Goal: Information Seeking & Learning: Check status

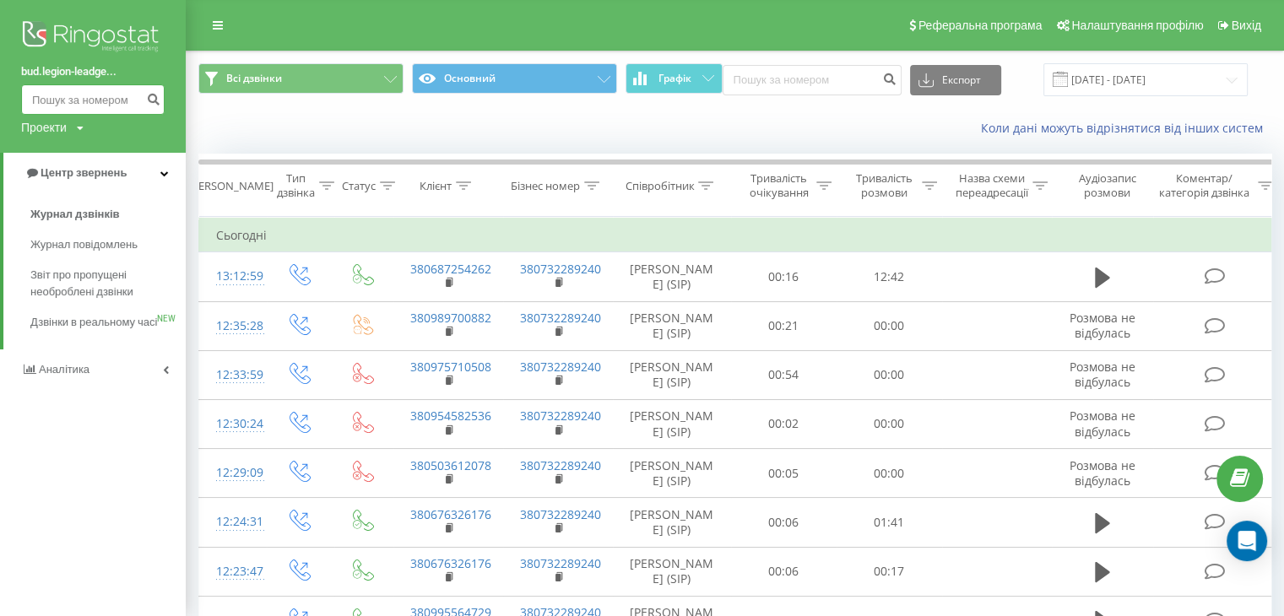
click at [124, 101] on input at bounding box center [93, 99] width 144 height 30
paste input "0676326176"
type input "0676326176"
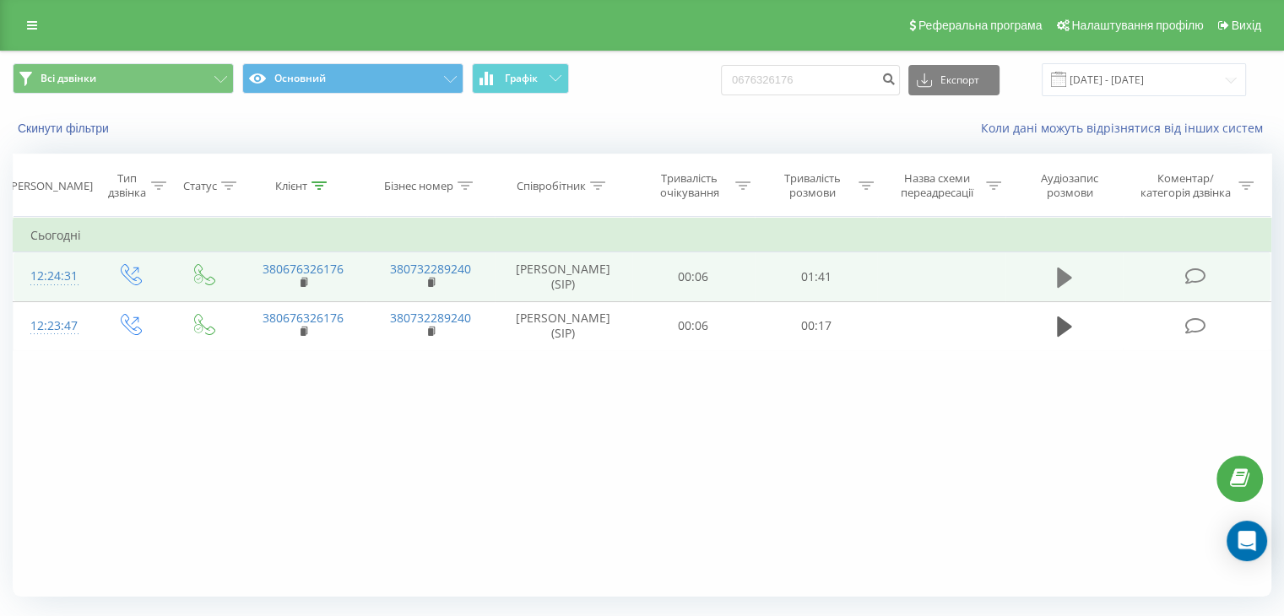
click at [1060, 280] on icon at bounding box center [1064, 278] width 15 height 20
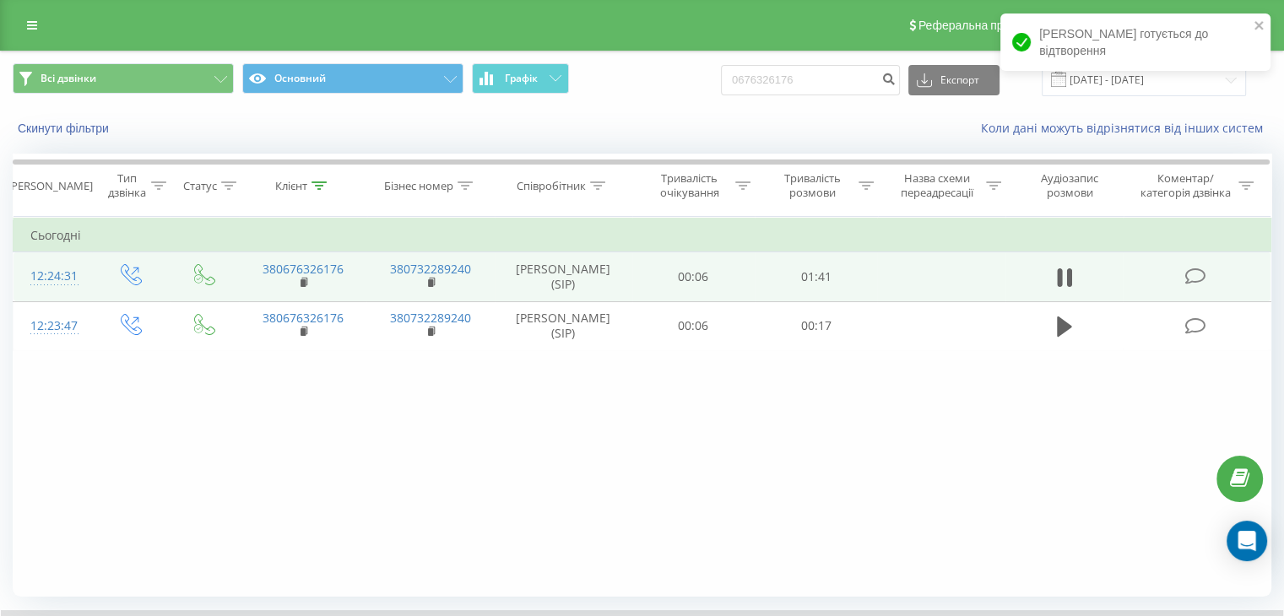
scroll to position [108, 0]
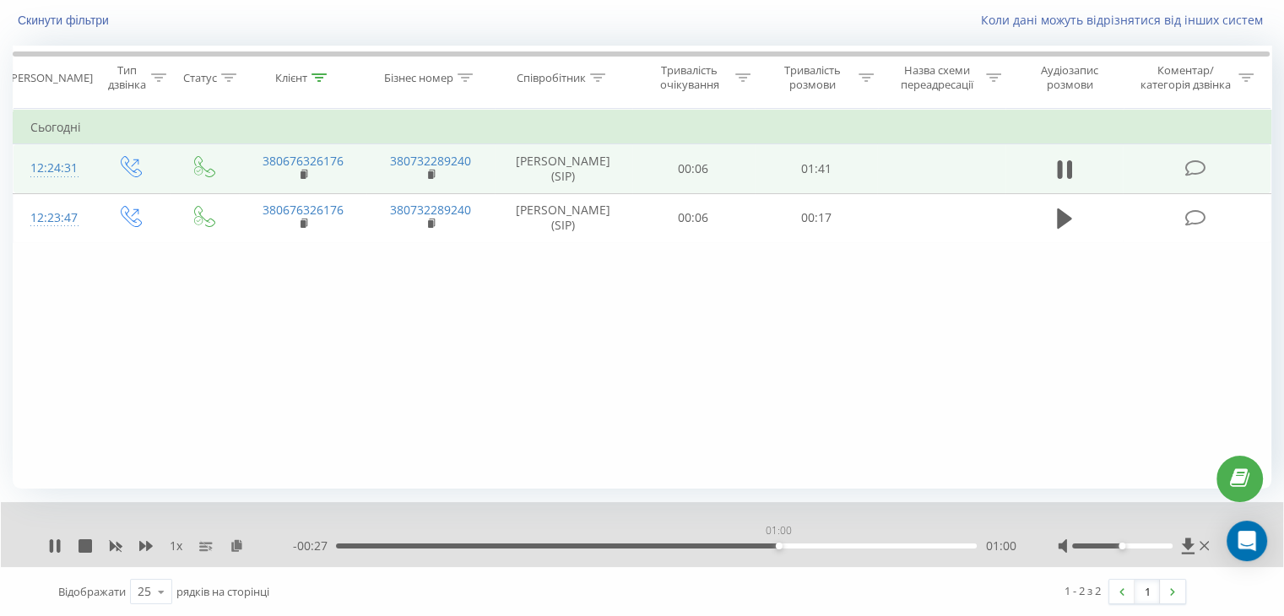
click at [779, 545] on div "01:00" at bounding box center [656, 546] width 641 height 5
click at [855, 546] on div "01:05" at bounding box center [656, 546] width 641 height 5
click at [54, 544] on icon at bounding box center [55, 547] width 14 height 14
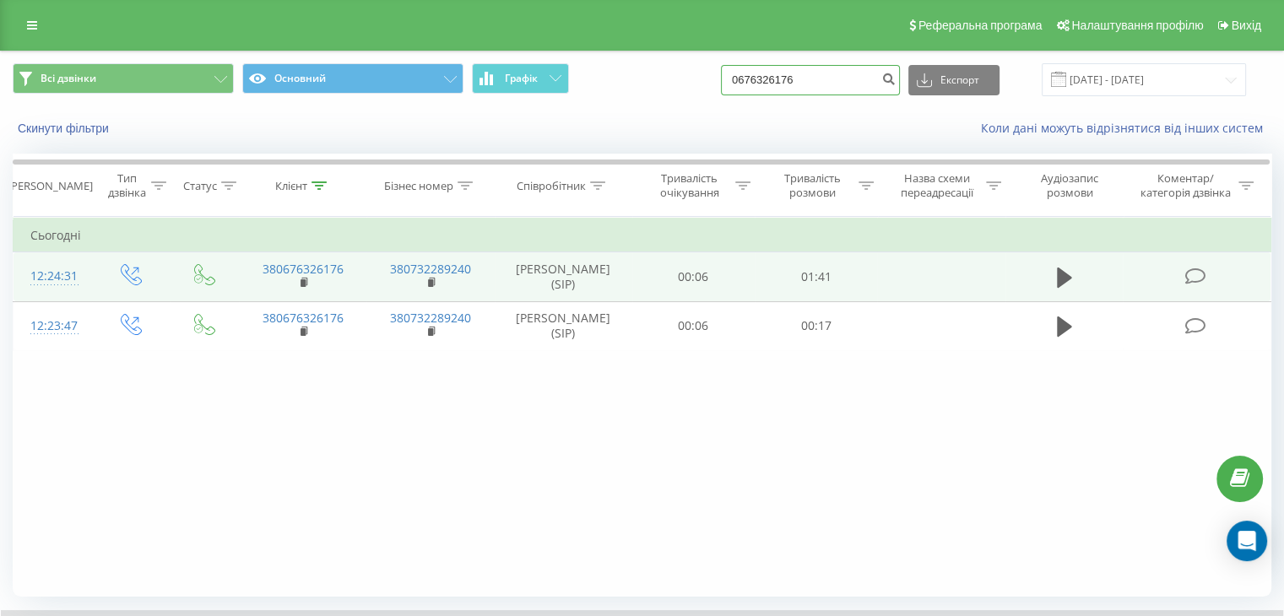
drag, startPoint x: 834, startPoint y: 92, endPoint x: 743, endPoint y: 88, distance: 91.3
click at [743, 88] on div "Всі дзвінки Основний Графік 0676326176 Експорт .csv .xls .xlsx [DATE] - [DATE]" at bounding box center [642, 79] width 1259 height 33
paste input "97 275 5155"
type input "097 275 5155"
click at [896, 81] on icon "submit" at bounding box center [889, 77] width 14 height 10
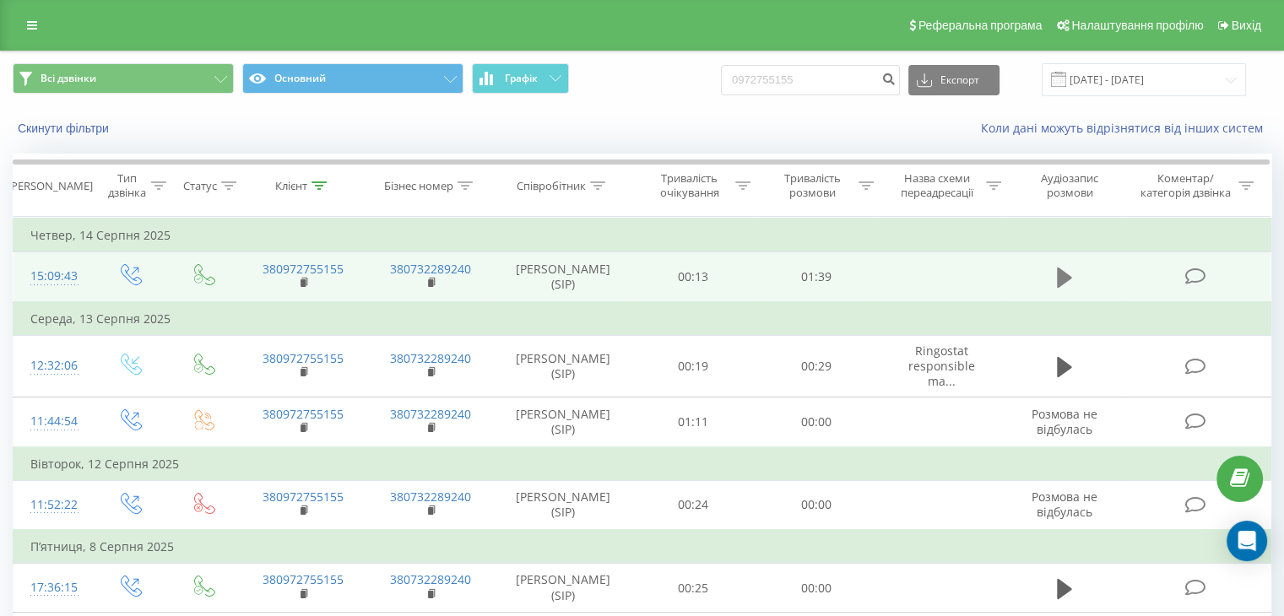
click at [1060, 273] on icon at bounding box center [1064, 278] width 15 height 20
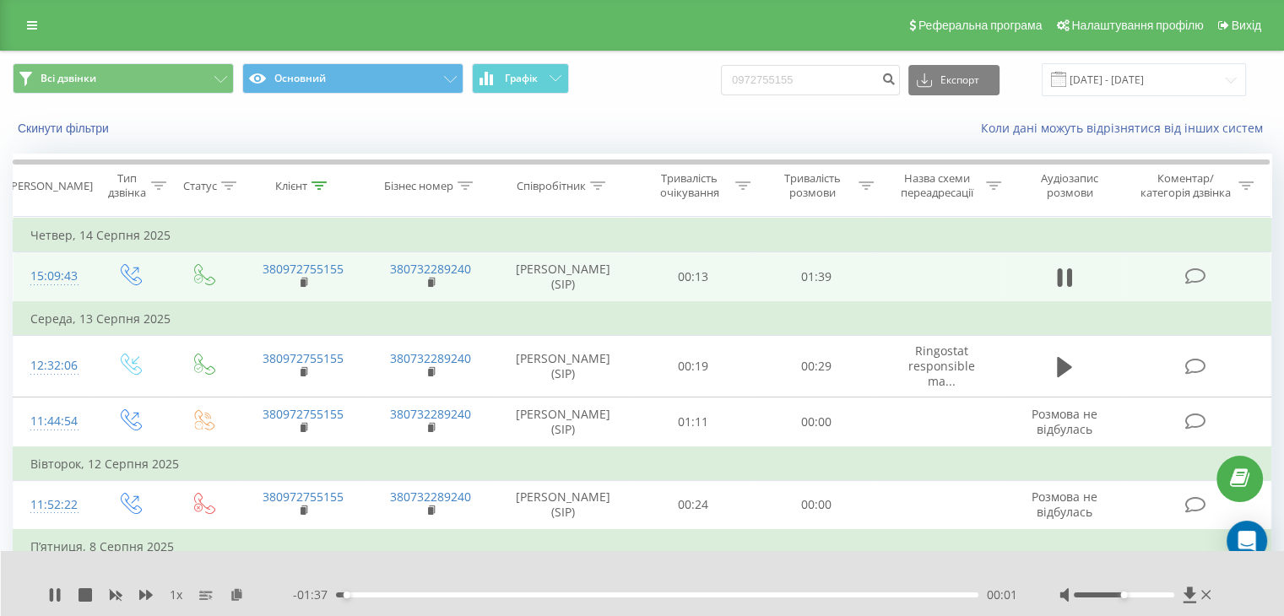
click at [428, 594] on div "00:01" at bounding box center [657, 595] width 643 height 5
click at [549, 595] on div "00:32" at bounding box center [657, 595] width 643 height 5
click at [569, 594] on div "00:33" at bounding box center [657, 595] width 643 height 5
click at [607, 595] on div "00:38" at bounding box center [657, 595] width 643 height 5
click at [645, 598] on div "- 00:56 00:42 00:42" at bounding box center [655, 595] width 725 height 17
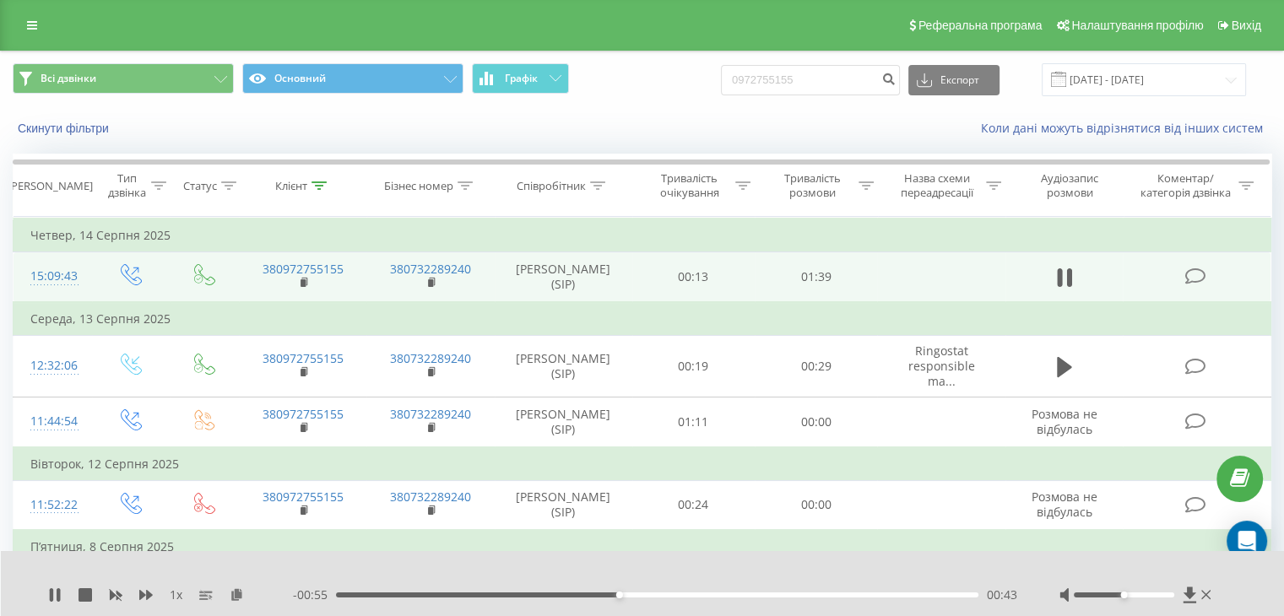
click at [655, 595] on div "00:43" at bounding box center [657, 595] width 643 height 5
click at [694, 594] on div "00:51" at bounding box center [657, 595] width 643 height 5
click at [736, 594] on div "00:56" at bounding box center [657, 595] width 643 height 5
click at [763, 594] on div "01:02" at bounding box center [657, 595] width 643 height 5
click at [790, 596] on div "01:06" at bounding box center [657, 595] width 643 height 5
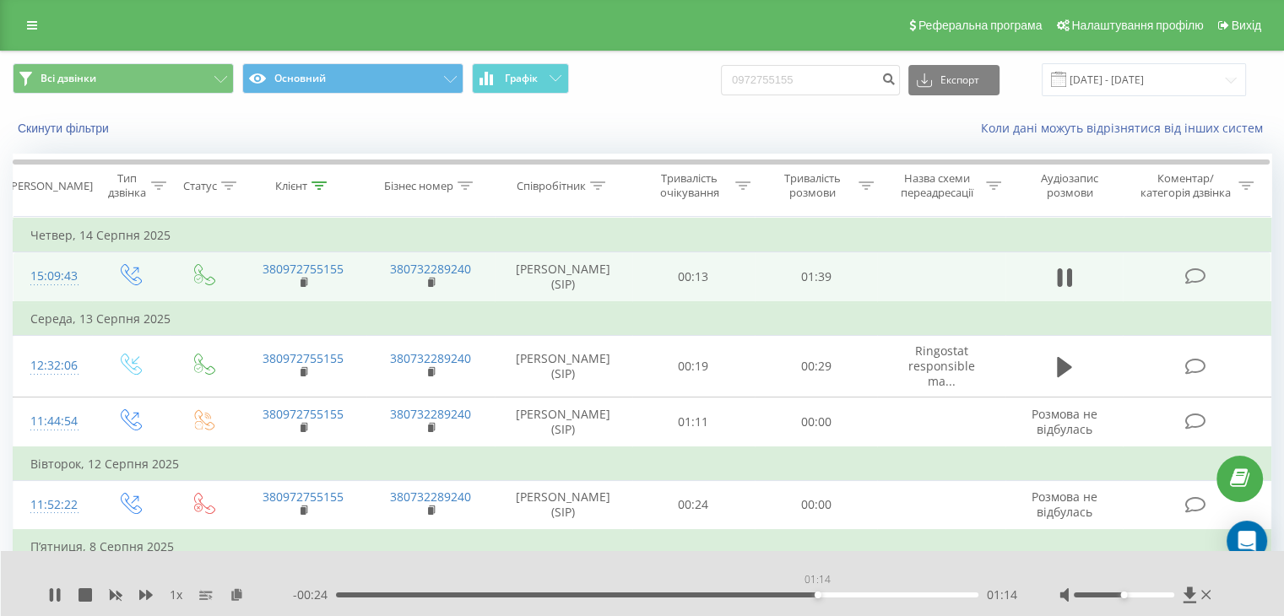
click at [821, 593] on div "01:14" at bounding box center [657, 595] width 643 height 5
click at [871, 595] on div "01:19" at bounding box center [657, 595] width 643 height 5
click at [54, 592] on icon at bounding box center [55, 596] width 14 height 14
drag, startPoint x: 830, startPoint y: 85, endPoint x: 654, endPoint y: 86, distance: 176.5
click at [660, 86] on div "Всі дзвінки Основний Графік 0972755155 Експорт .csv .xls .xlsx 21.05.2025 - 21.…" at bounding box center [642, 79] width 1259 height 33
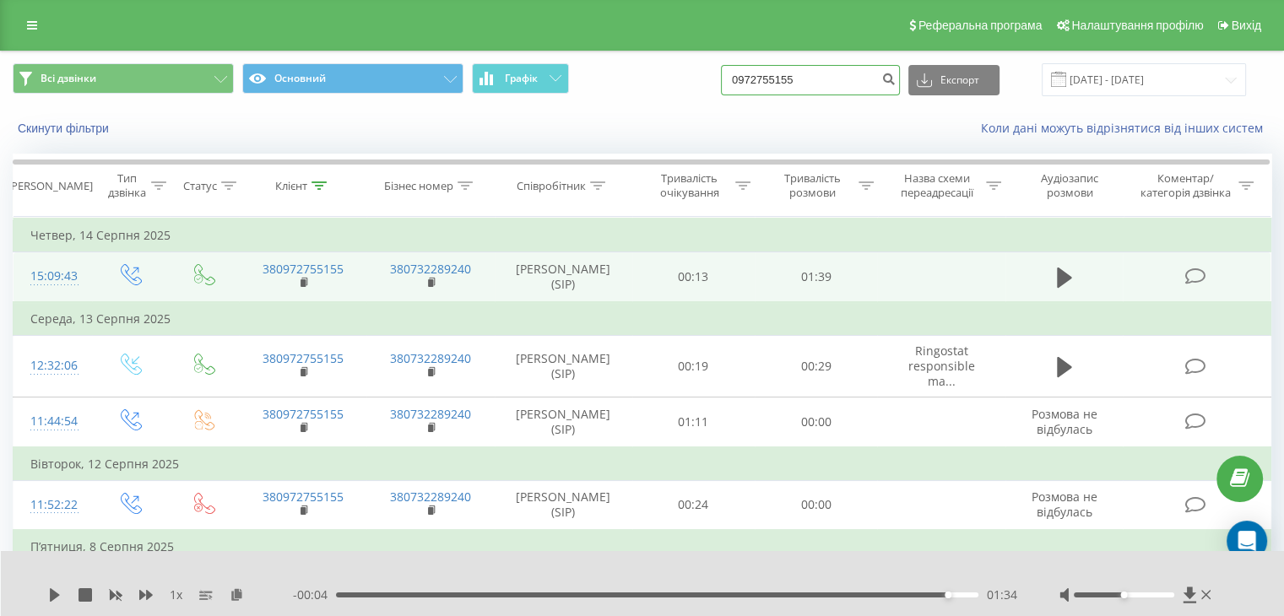
paste input "672910277"
type input "0672910277"
click at [900, 85] on button "submit" at bounding box center [888, 80] width 23 height 30
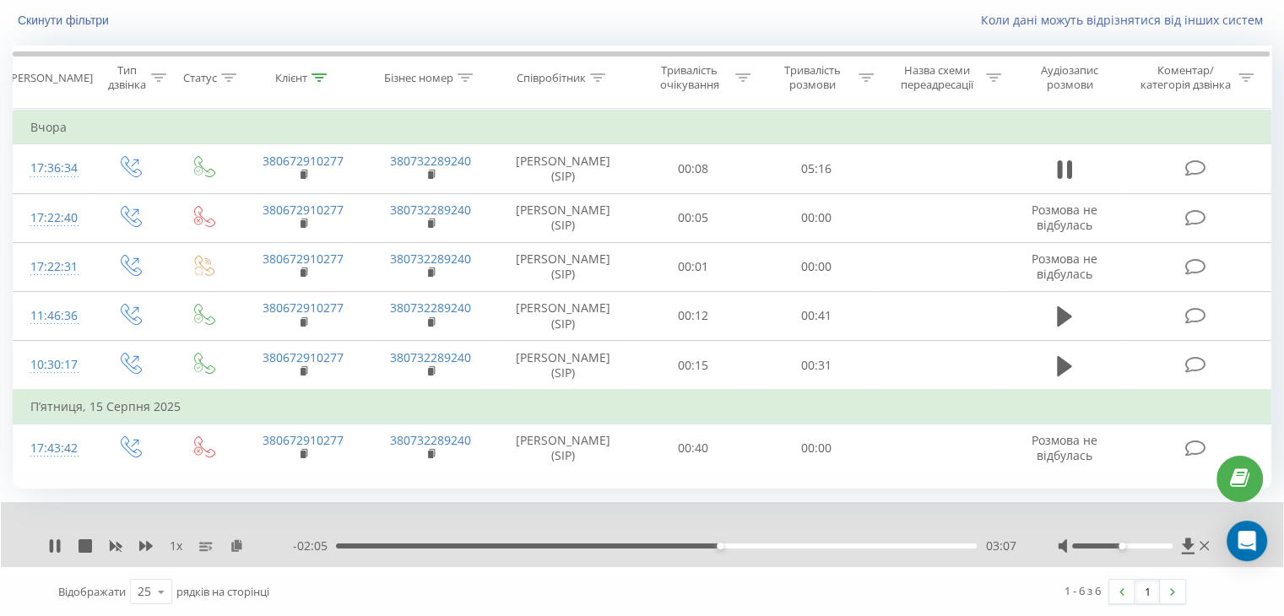
click at [767, 548] on div "- 02:05 03:07 03:07" at bounding box center [654, 546] width 723 height 17
click at [777, 546] on div "03:07" at bounding box center [656, 546] width 641 height 5
click at [823, 546] on div "03:36" at bounding box center [656, 546] width 641 height 5
click at [895, 546] on div "03:59" at bounding box center [656, 546] width 641 height 5
click at [948, 545] on div "04:44" at bounding box center [656, 546] width 641 height 5
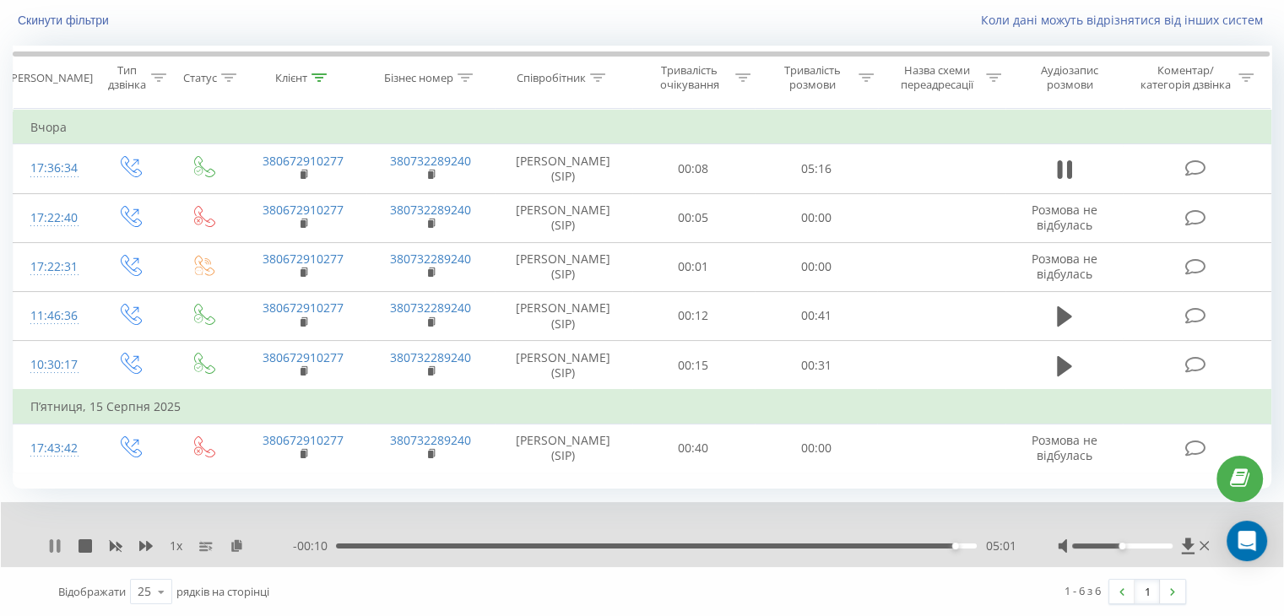
click at [51, 540] on icon at bounding box center [51, 547] width 3 height 14
